Goal: Manage account settings: Manage account settings

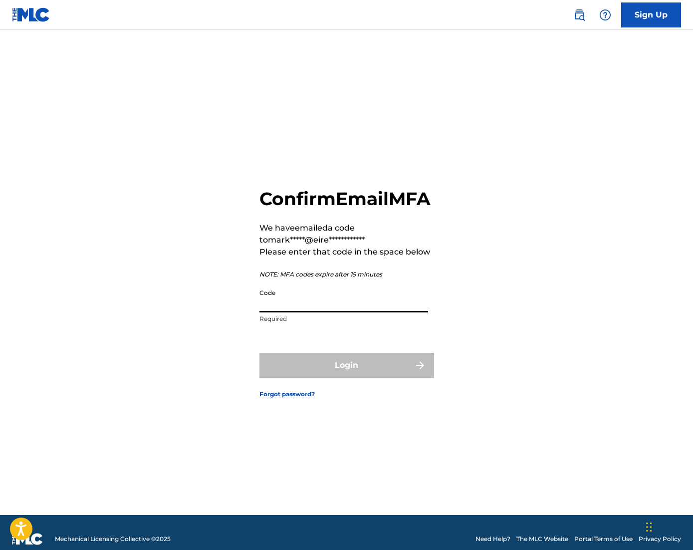
click at [280, 312] on input "Code" at bounding box center [343, 298] width 169 height 28
click at [326, 310] on input "Code" at bounding box center [343, 298] width 169 height 28
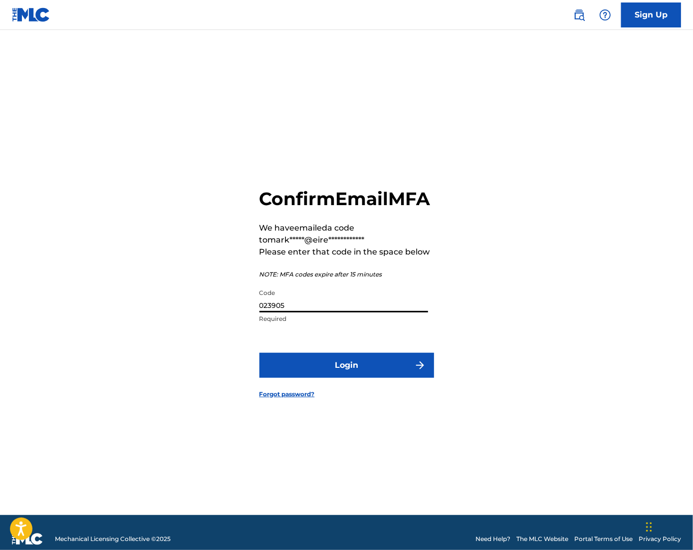
type input "023905"
click at [369, 377] on button "Login" at bounding box center [346, 365] width 175 height 25
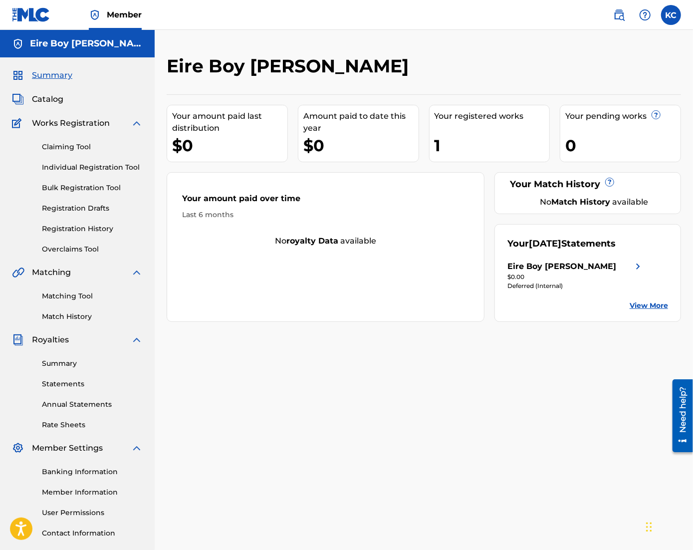
click at [79, 152] on div "Claiming Tool Individual Registration Tool Bulk Registration Tool Registration …" at bounding box center [77, 191] width 131 height 125
click at [82, 151] on link "Claiming Tool" at bounding box center [92, 147] width 101 height 10
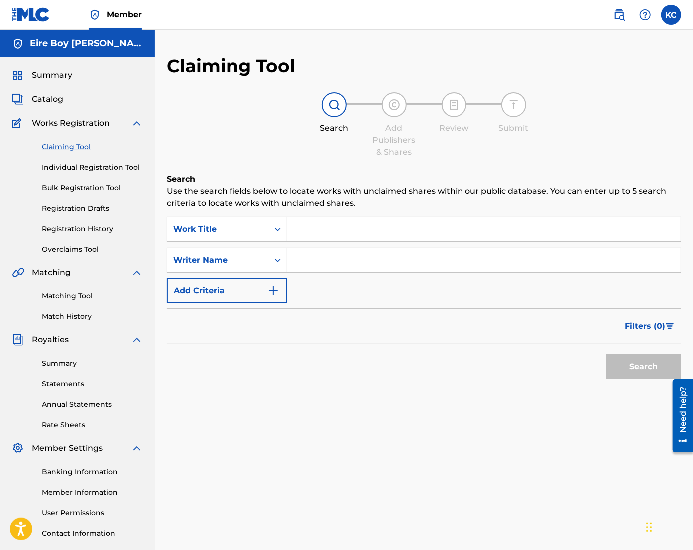
click at [80, 168] on link "Individual Registration Tool" at bounding box center [92, 167] width 101 height 10
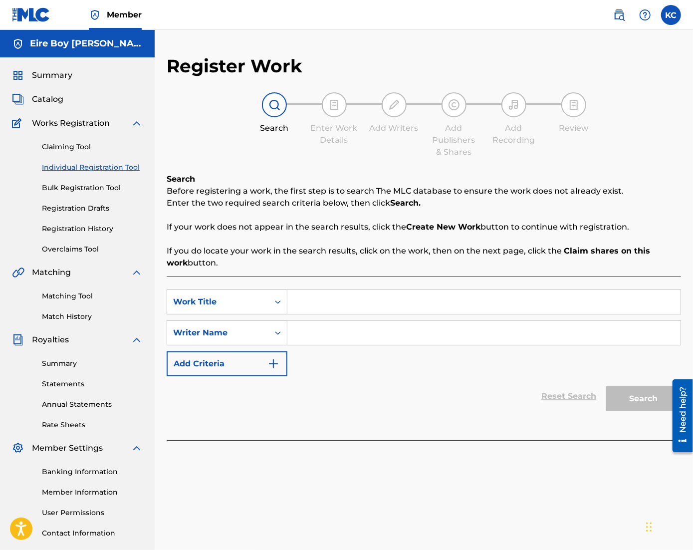
click at [77, 188] on link "Bulk Registration Tool" at bounding box center [92, 188] width 101 height 10
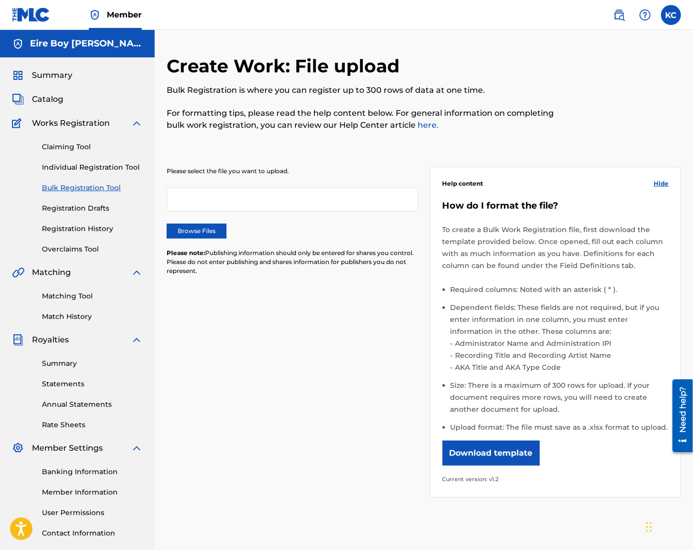
click at [76, 210] on link "Registration Drafts" at bounding box center [92, 208] width 101 height 10
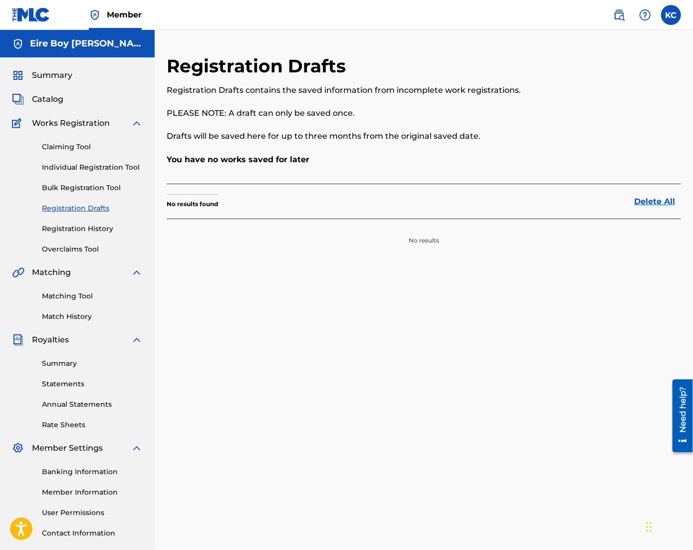
click at [77, 227] on link "Registration History" at bounding box center [92, 228] width 101 height 10
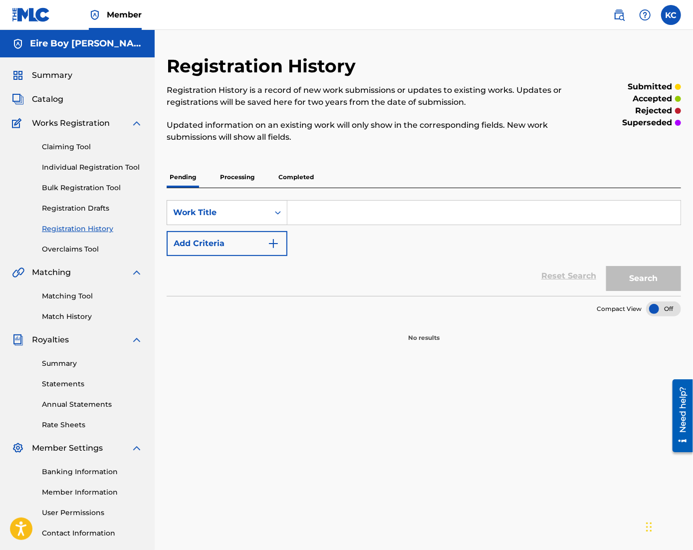
click at [72, 246] on link "Overclaims Tool" at bounding box center [92, 249] width 101 height 10
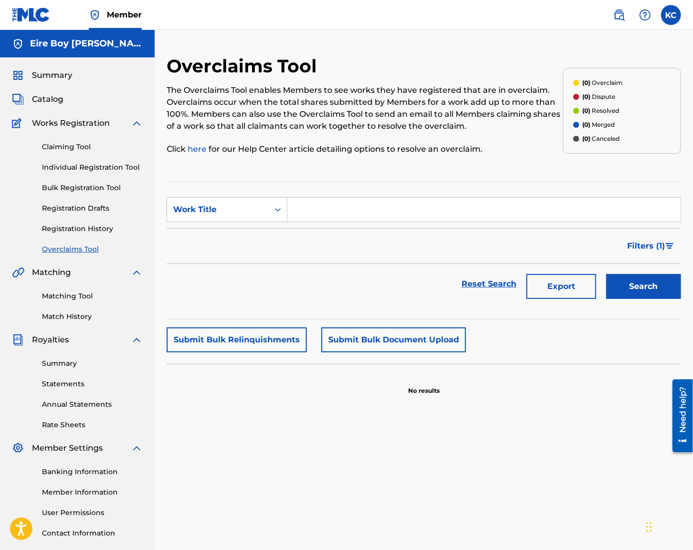
click at [88, 294] on link "Matching Tool" at bounding box center [92, 296] width 101 height 10
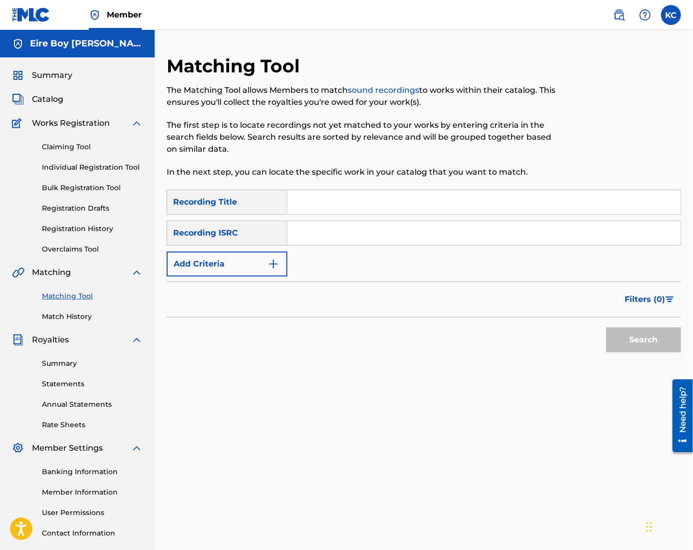
click at [77, 322] on div "Summary Catalog Works Registration Claiming Tool Individual Registration Tool B…" at bounding box center [77, 313] width 155 height 513
click at [71, 316] on link "Match History" at bounding box center [92, 316] width 101 height 10
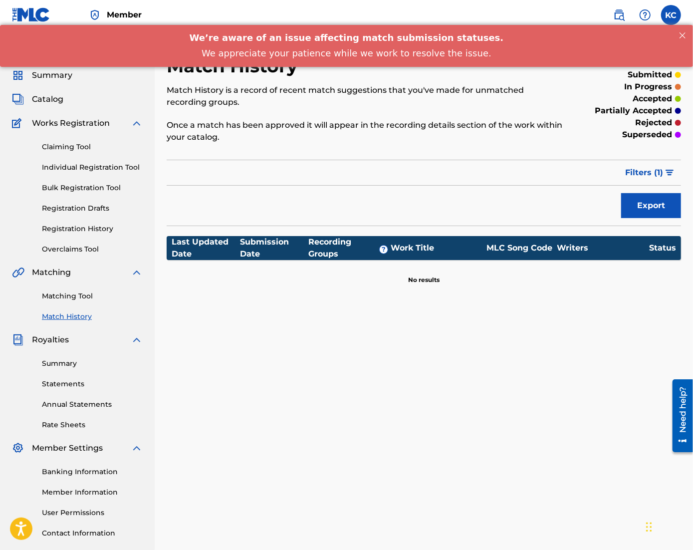
click at [74, 299] on link "Matching Tool" at bounding box center [92, 296] width 101 height 10
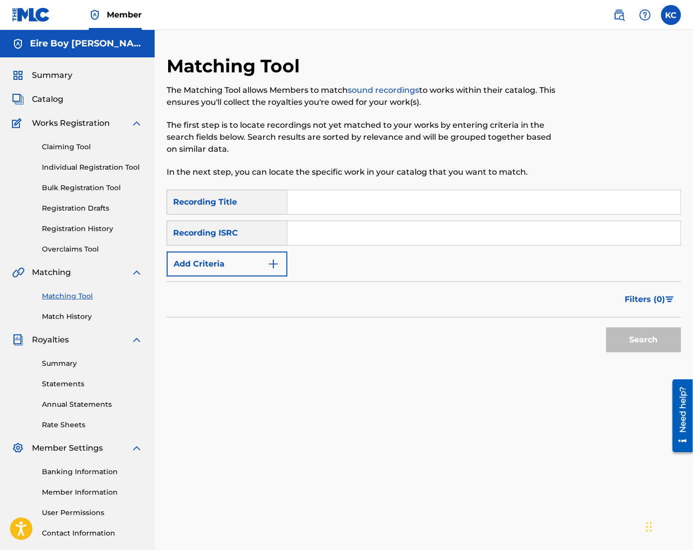
click at [340, 236] on input "Search Form" at bounding box center [483, 233] width 393 height 24
drag, startPoint x: 358, startPoint y: 233, endPoint x: 249, endPoint y: 231, distance: 108.2
click at [249, 231] on div "SearchWithCriteria485e1103-2627-49e3-a52e-d38d3ac9976e Recording ISRC MAL€K" at bounding box center [424, 232] width 514 height 25
paste input "QZTAT2412614"
type input "QZTAT2412614"
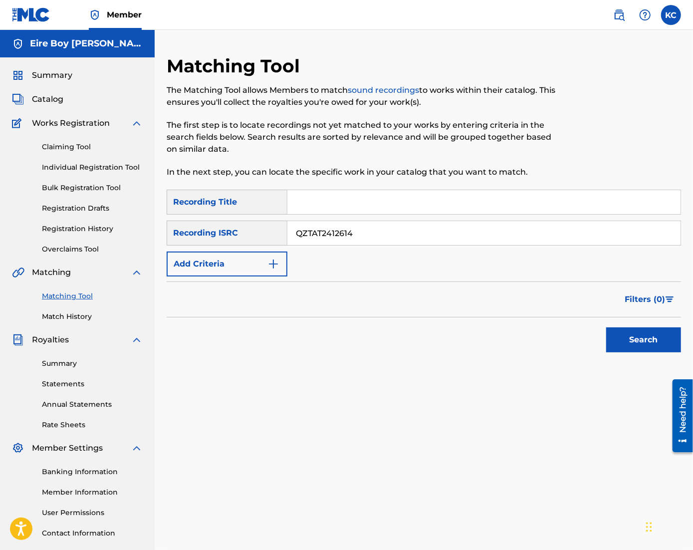
click at [669, 335] on button "Search" at bounding box center [643, 339] width 75 height 25
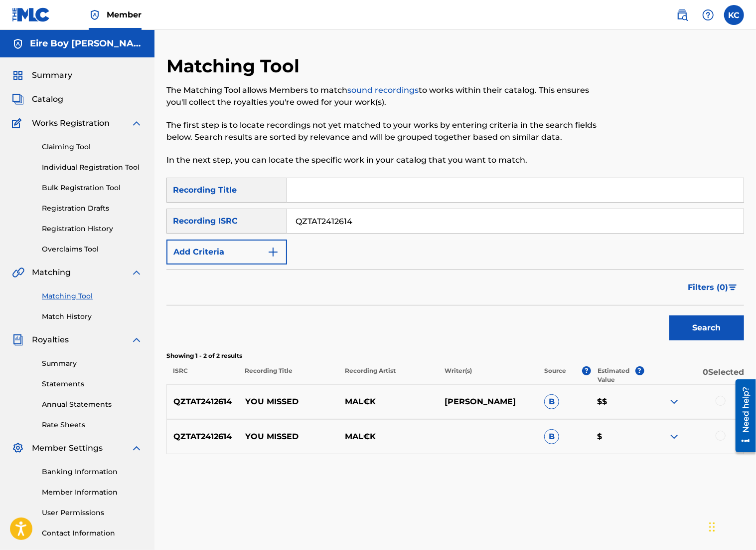
click at [676, 432] on img at bounding box center [675, 436] width 12 height 12
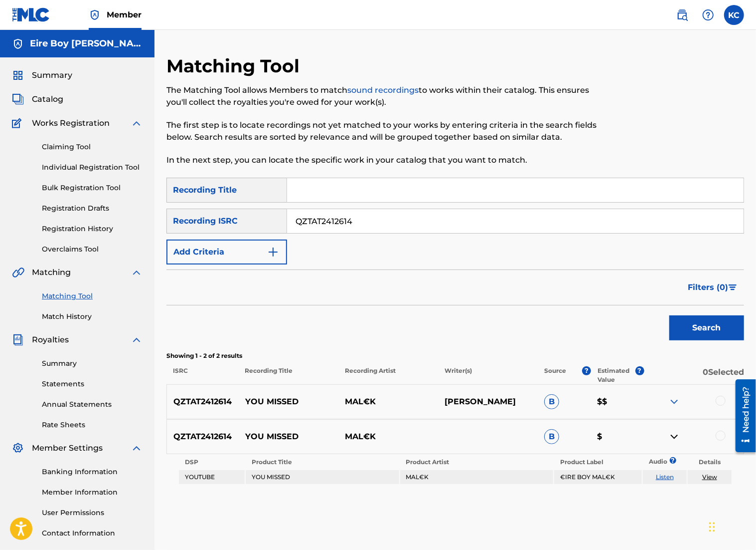
click at [676, 397] on img at bounding box center [675, 401] width 12 height 12
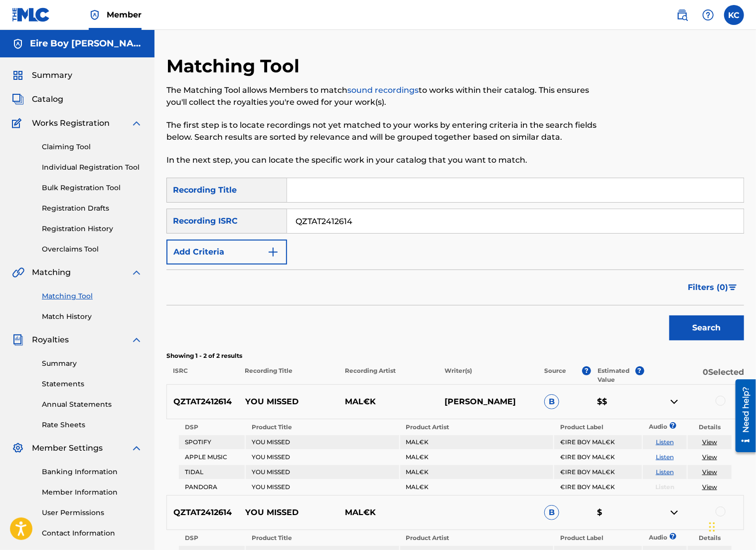
click at [68, 151] on link "Claiming Tool" at bounding box center [92, 147] width 101 height 10
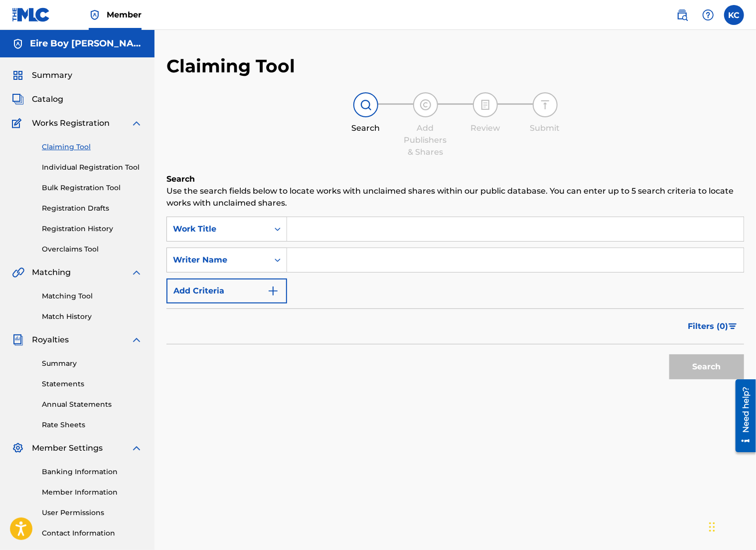
click at [320, 219] on input "Search Form" at bounding box center [515, 229] width 457 height 24
click at [338, 261] on input "Search Form" at bounding box center [515, 260] width 457 height 24
click at [692, 370] on button "Search" at bounding box center [707, 366] width 75 height 25
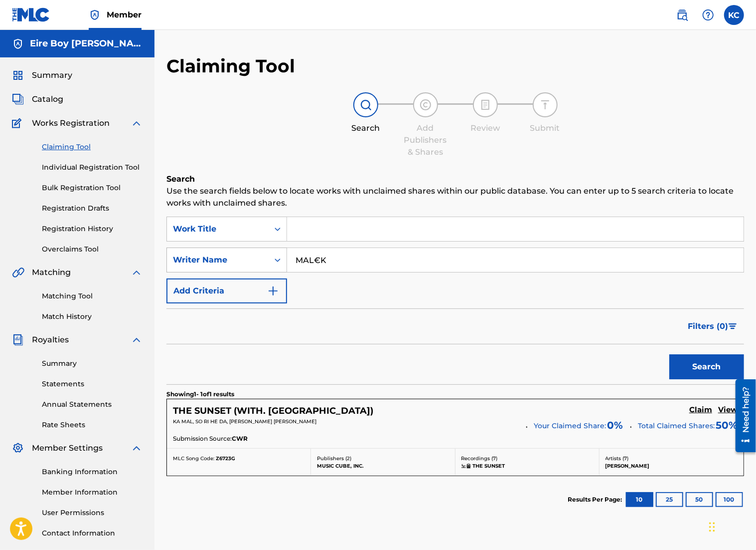
drag, startPoint x: 343, startPoint y: 260, endPoint x: 256, endPoint y: 263, distance: 86.3
click at [256, 263] on div "SearchWithCriteria6264e06f-4172-4ad0-b8f2-7138143690b1 Writer Name MAL€K" at bounding box center [456, 259] width 578 height 25
type input "[PERSON_NAME]"
click at [670, 354] on button "Search" at bounding box center [707, 366] width 75 height 25
click at [52, 98] on span "Catalog" at bounding box center [47, 99] width 31 height 12
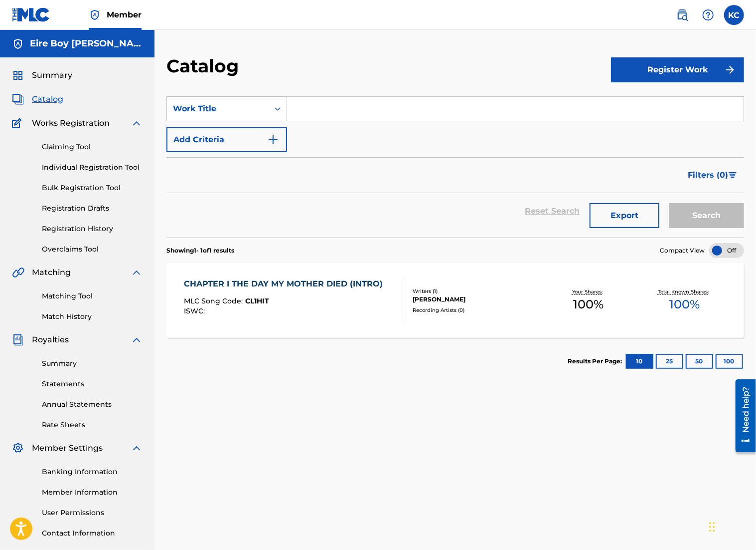
click at [61, 73] on span "Summary" at bounding box center [52, 75] width 40 height 12
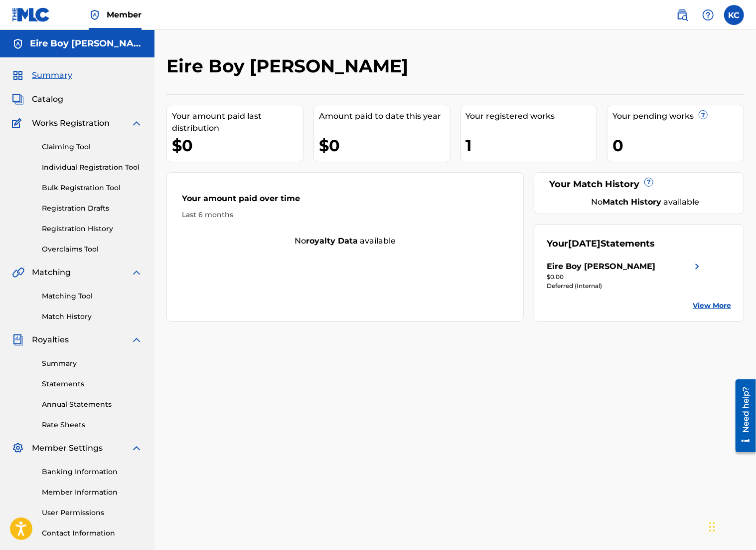
click at [54, 104] on span "Catalog" at bounding box center [47, 99] width 31 height 12
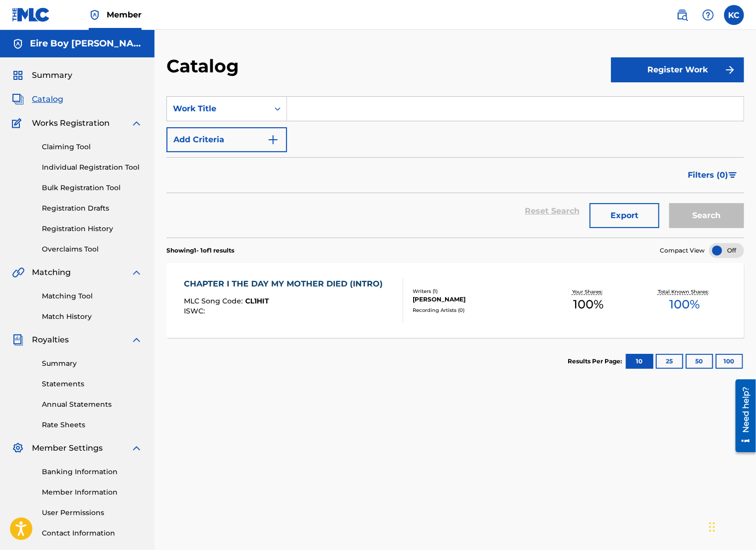
click at [692, 71] on button "Register Work" at bounding box center [677, 69] width 133 height 25
click at [650, 102] on link "Individual" at bounding box center [677, 102] width 133 height 24
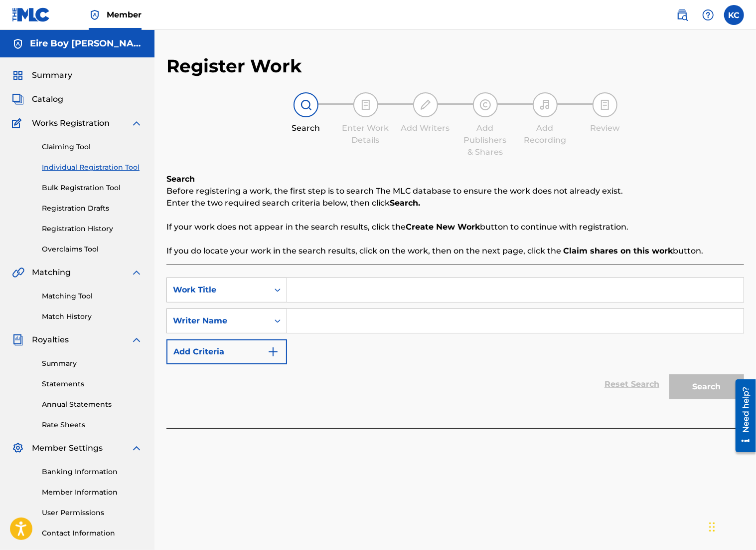
click at [113, 191] on link "Bulk Registration Tool" at bounding box center [92, 188] width 101 height 10
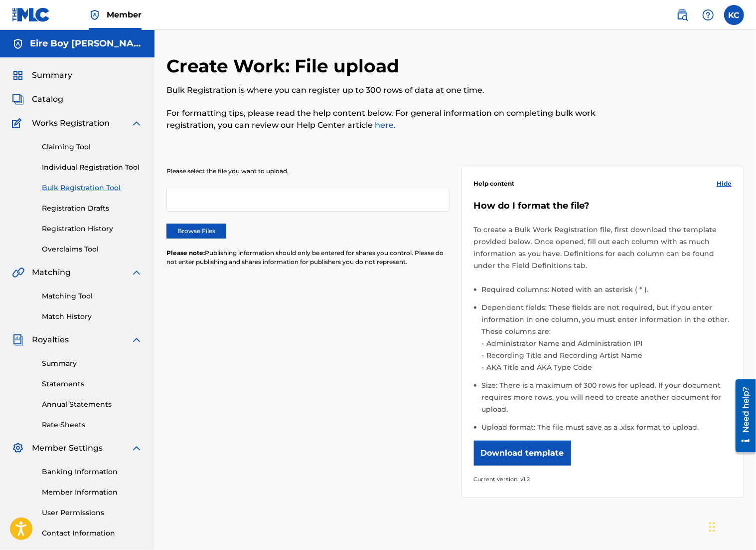
click at [67, 474] on link "Banking Information" at bounding box center [92, 471] width 101 height 10
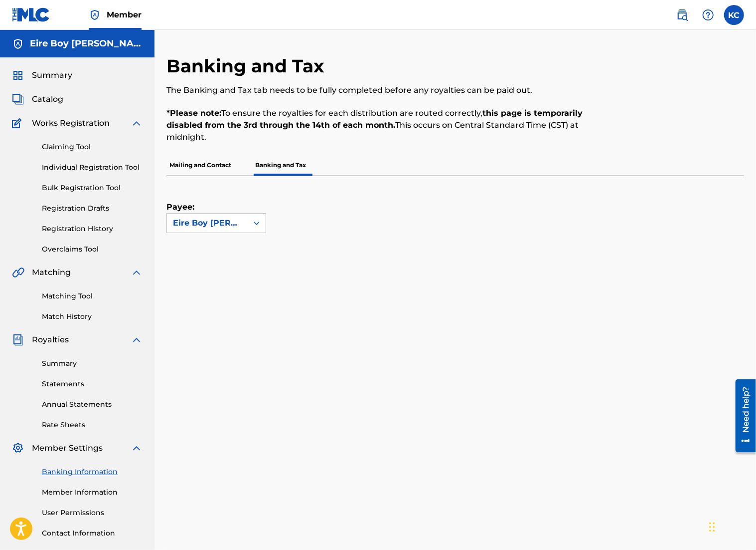
drag, startPoint x: 754, startPoint y: 263, endPoint x: 747, endPoint y: 282, distance: 20.5
click at [692, 293] on div "Banking and Tax The Banking and Tax tab needs to be fully completed before any …" at bounding box center [456, 454] width 602 height 799
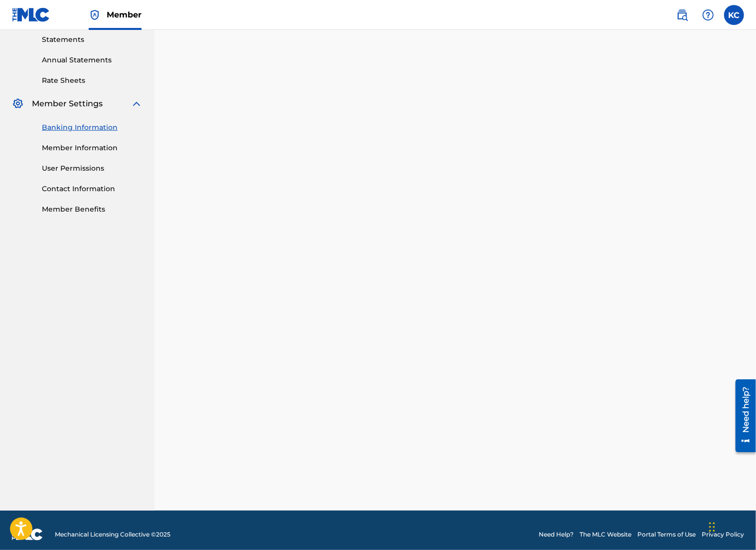
scroll to position [352, 0]
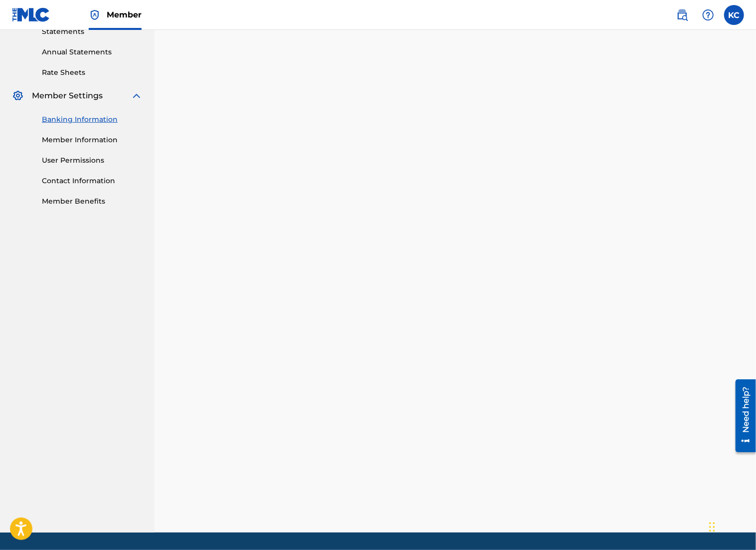
drag, startPoint x: 756, startPoint y: 336, endPoint x: 762, endPoint y: 293, distance: 42.8
drag, startPoint x: 756, startPoint y: 280, endPoint x: 762, endPoint y: 237, distance: 42.9
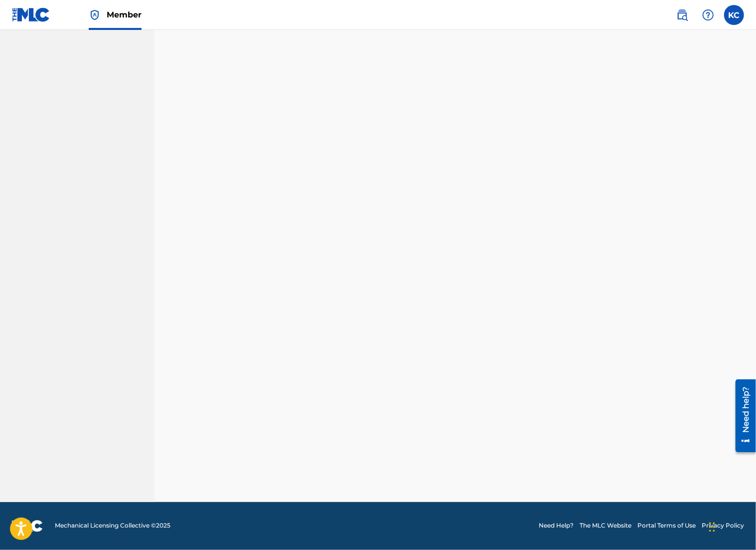
scroll to position [190, 0]
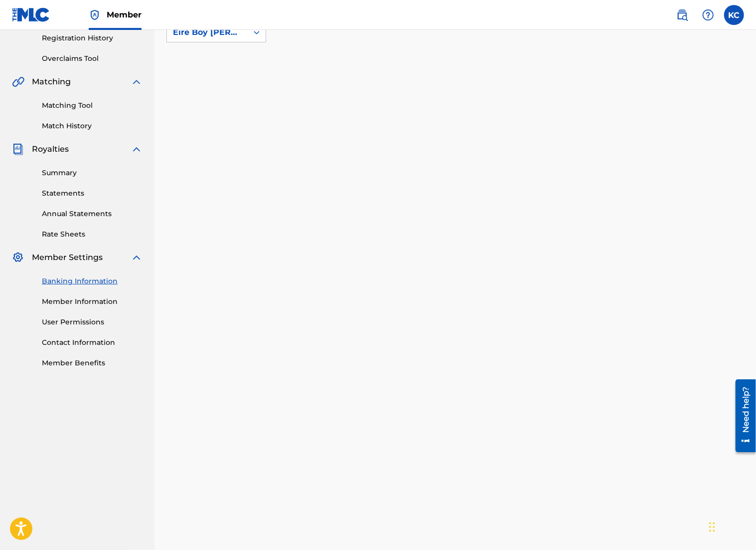
drag, startPoint x: 756, startPoint y: 177, endPoint x: 750, endPoint y: 240, distance: 63.1
click at [692, 245] on html "Accessibility Screen-Reader Guide, Feedback, and Issue Reporting | New window C…" at bounding box center [378, 85] width 756 height 550
drag, startPoint x: 756, startPoint y: 189, endPoint x: 765, endPoint y: 211, distance: 24.4
click at [692, 211] on html "Accessibility Screen-Reader Guide, Feedback, and Issue Reporting | New window C…" at bounding box center [378, 85] width 756 height 550
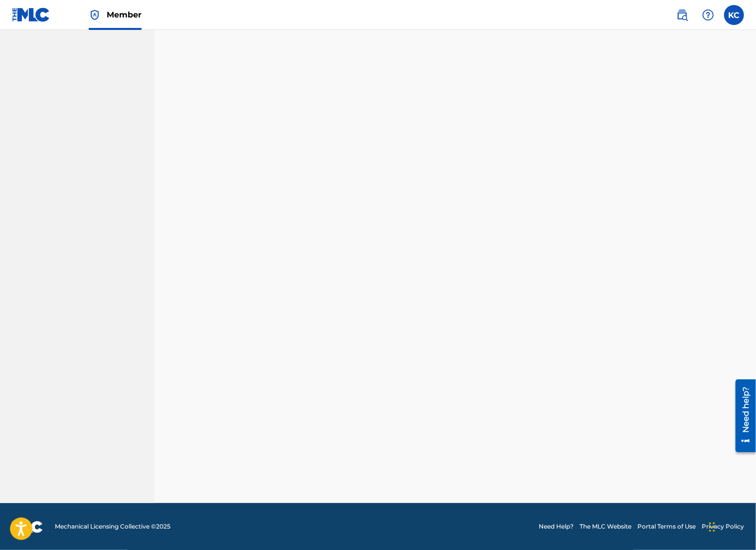
scroll to position [69, 0]
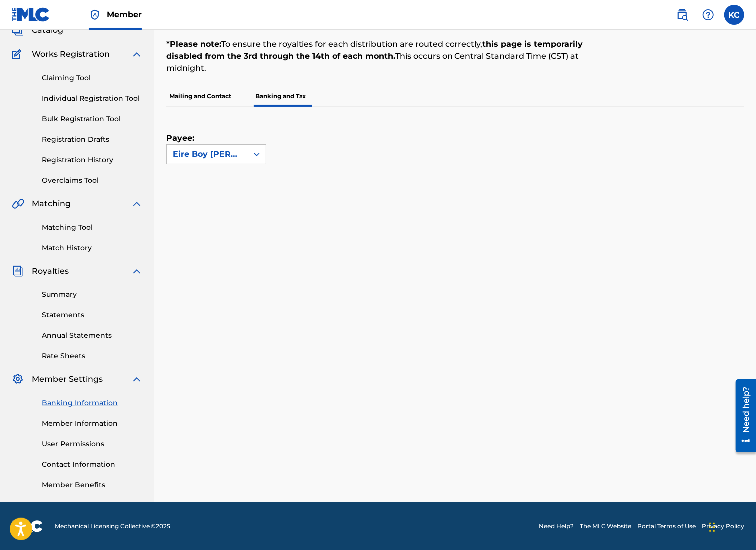
drag, startPoint x: 756, startPoint y: 172, endPoint x: 766, endPoint y: 113, distance: 59.1
click at [692, 113] on html "Accessibility Screen-Reader Guide, Feedback, and Issue Reporting | New window C…" at bounding box center [378, 206] width 756 height 550
drag, startPoint x: 756, startPoint y: 98, endPoint x: 764, endPoint y: 108, distance: 12.8
click at [692, 108] on html "Accessibility Screen-Reader Guide, Feedback, and Issue Reporting | New window C…" at bounding box center [378, 206] width 756 height 550
click at [600, 158] on div "Payee: Eire Boy [PERSON_NAME]" at bounding box center [444, 135] width 554 height 57
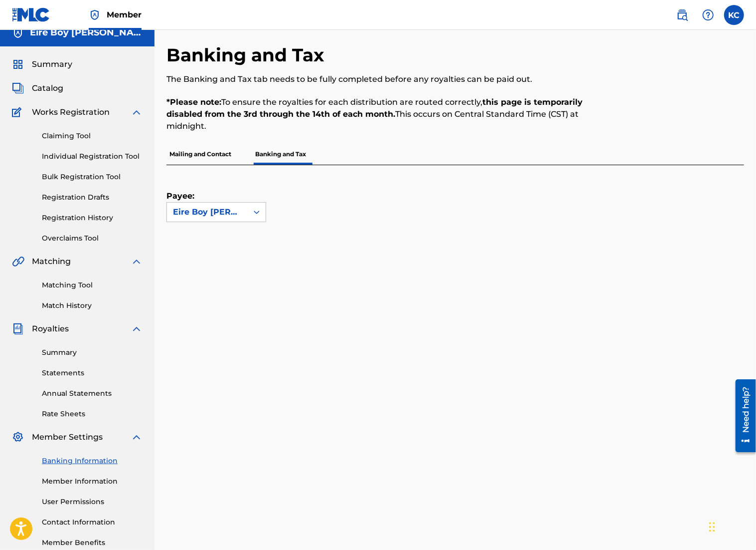
scroll to position [5, 0]
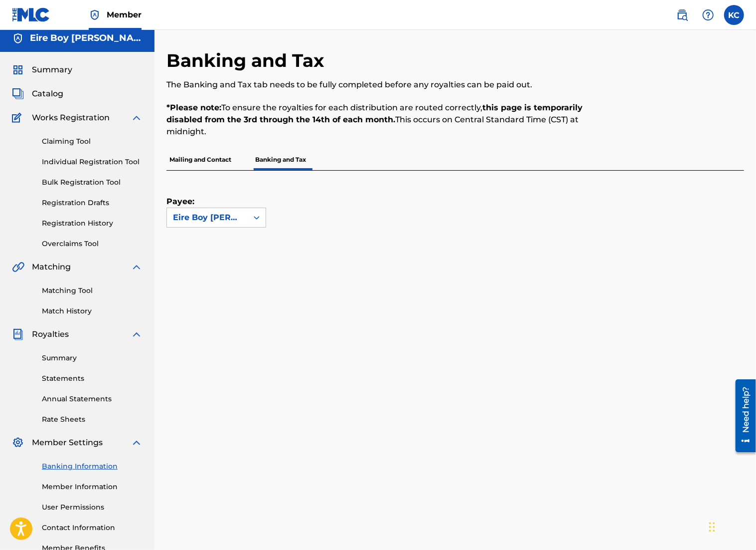
click at [539, 228] on div "Payee: Eire Boy [PERSON_NAME]" at bounding box center [456, 353] width 578 height 365
